Goal: Transaction & Acquisition: Purchase product/service

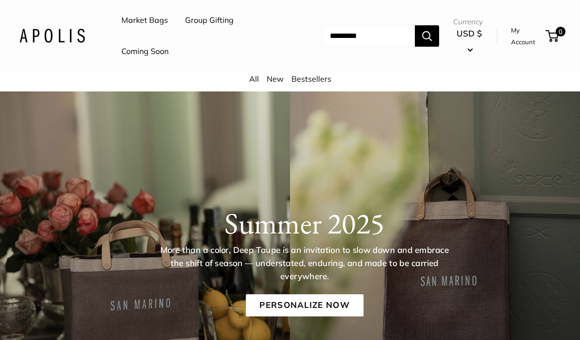
click at [136, 21] on link "Market Bags" at bounding box center [145, 20] width 47 height 15
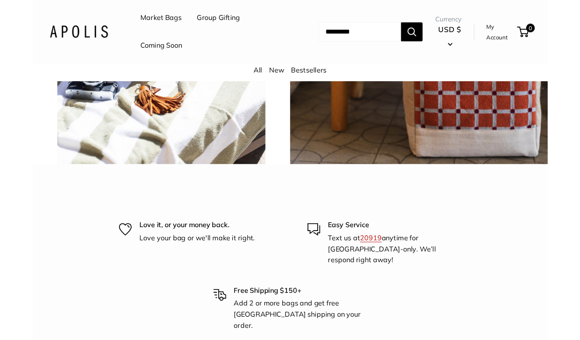
scroll to position [2080, 0]
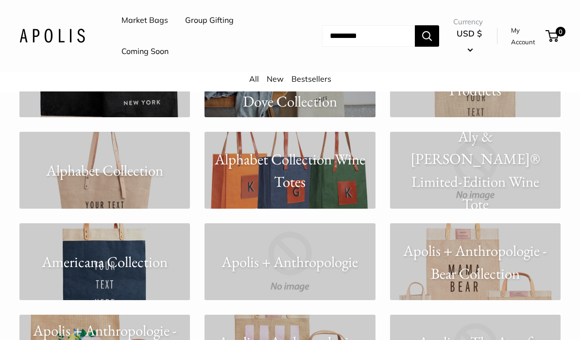
scroll to position [400, 0]
click at [331, 171] on p "Alphabet Collection Wine Totes" at bounding box center [290, 169] width 171 height 45
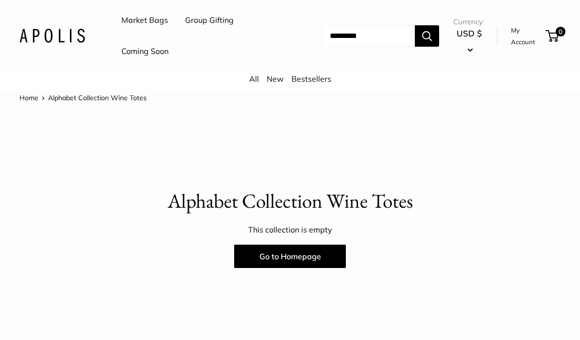
click at [381, 182] on div "Home Alphabet Collection Wine Totes Alphabet Collection Wine Totes This collect…" at bounding box center [290, 179] width 580 height 177
click at [298, 260] on link "Go to Homepage" at bounding box center [290, 255] width 112 height 23
